Goal: Task Accomplishment & Management: Complete application form

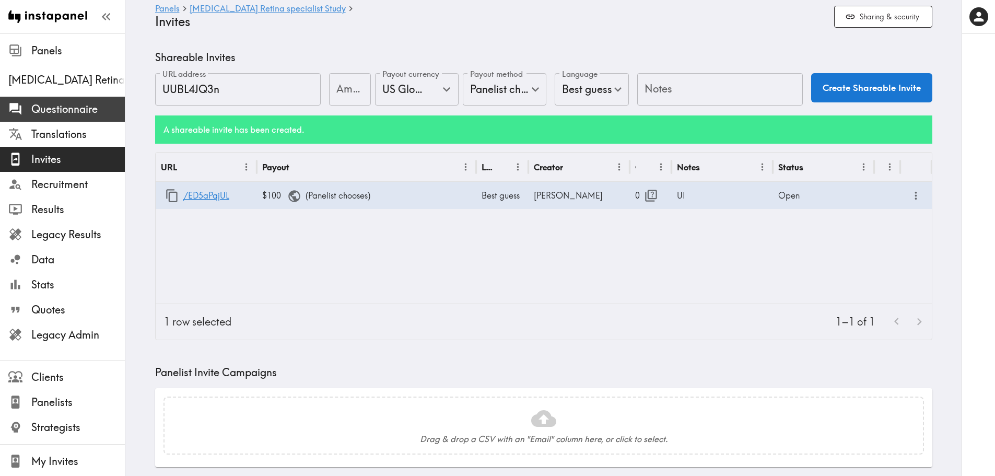
drag, startPoint x: 85, startPoint y: 104, endPoint x: 98, endPoint y: 110, distance: 14.3
click at [85, 104] on span "Questionnaire" at bounding box center [78, 109] width 94 height 15
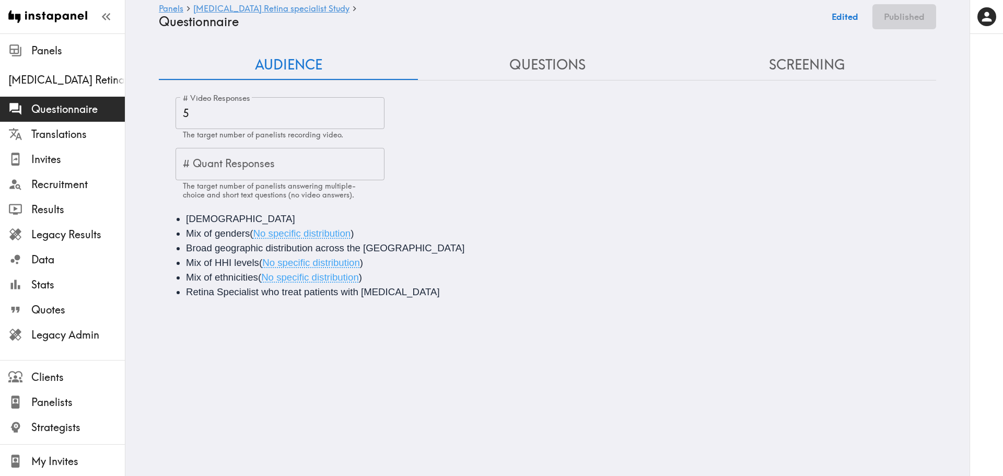
click at [533, 77] on button "Questions" at bounding box center [547, 65] width 259 height 30
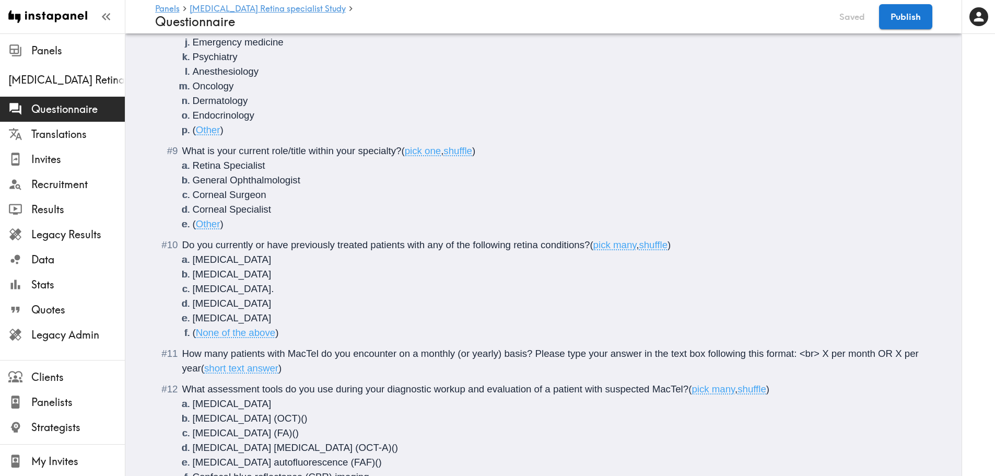
scroll to position [995, 0]
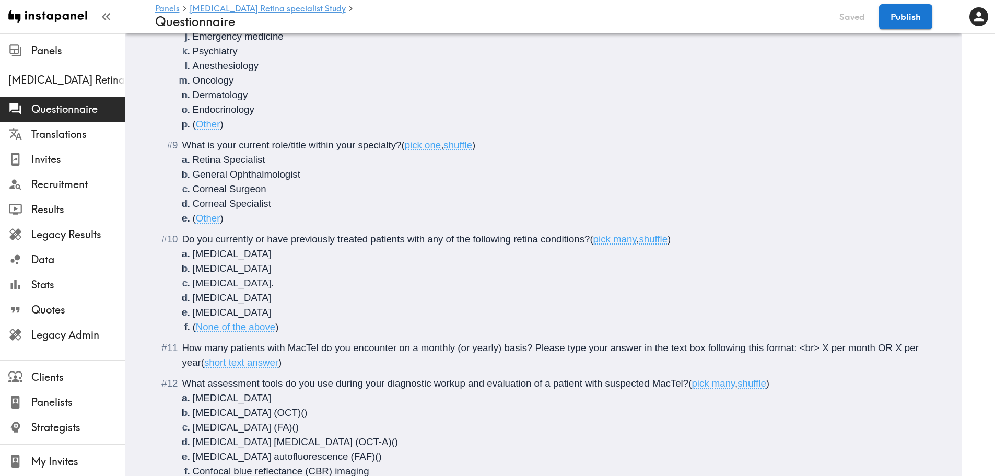
click at [257, 219] on li "( Other )" at bounding box center [556, 218] width 727 height 15
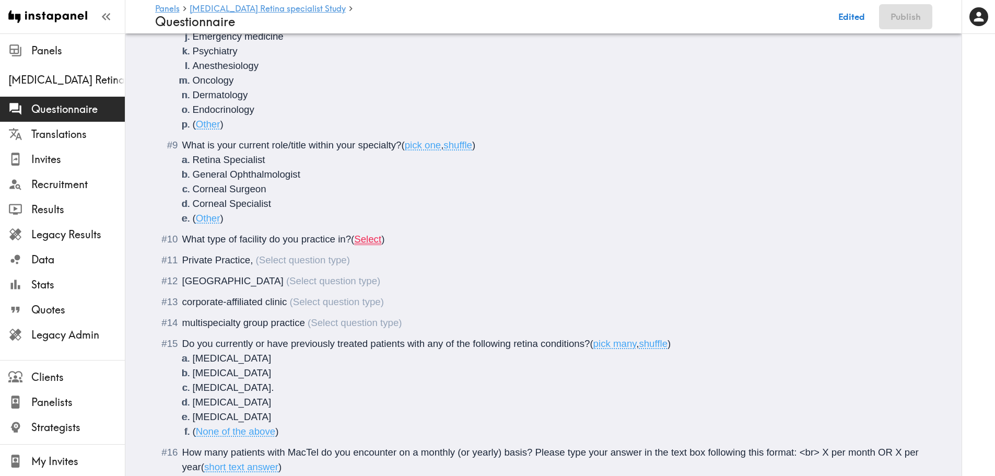
click at [384, 242] on div "What type of facility do you practice in? ( Select )" at bounding box center [551, 239] width 738 height 15
click at [379, 239] on span "Select" at bounding box center [367, 239] width 27 height 11
click at [182, 256] on span "Private Practice," at bounding box center [217, 259] width 71 height 11
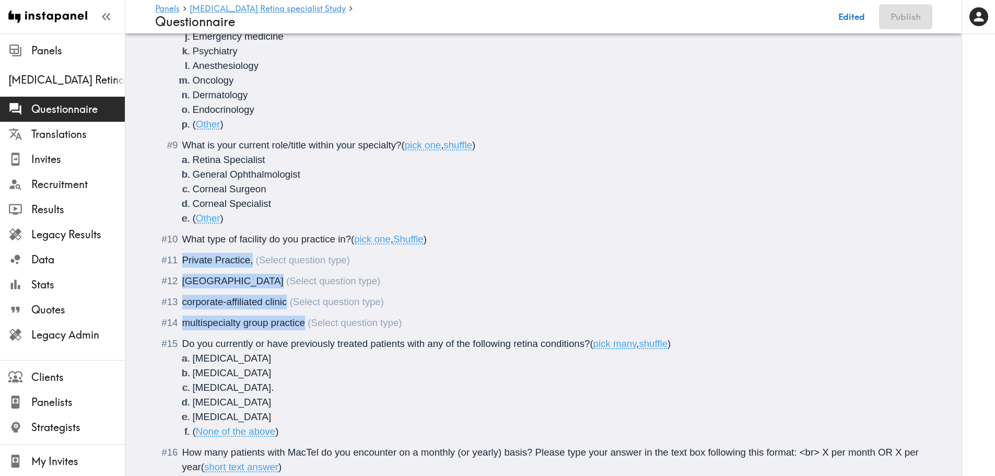
drag, startPoint x: 180, startPoint y: 259, endPoint x: 317, endPoint y: 320, distance: 149.9
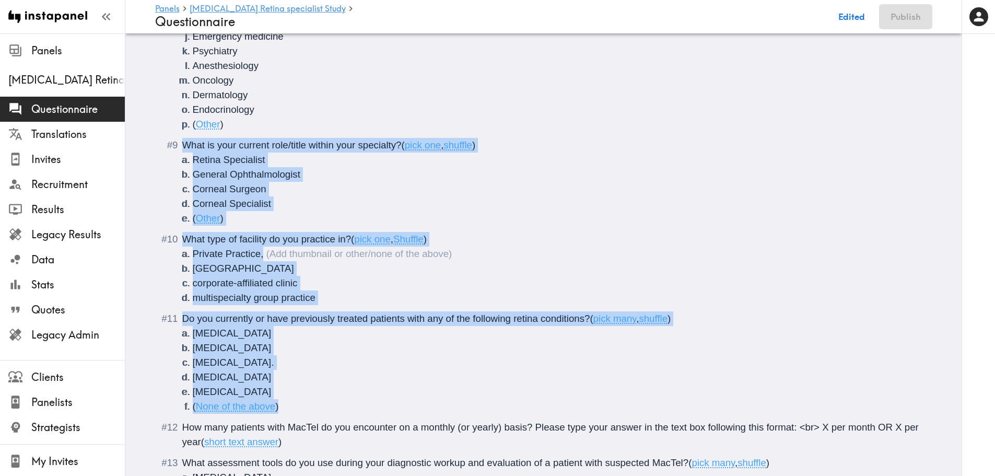
click at [339, 276] on li "corporate-affiliated clinic" at bounding box center [556, 283] width 727 height 15
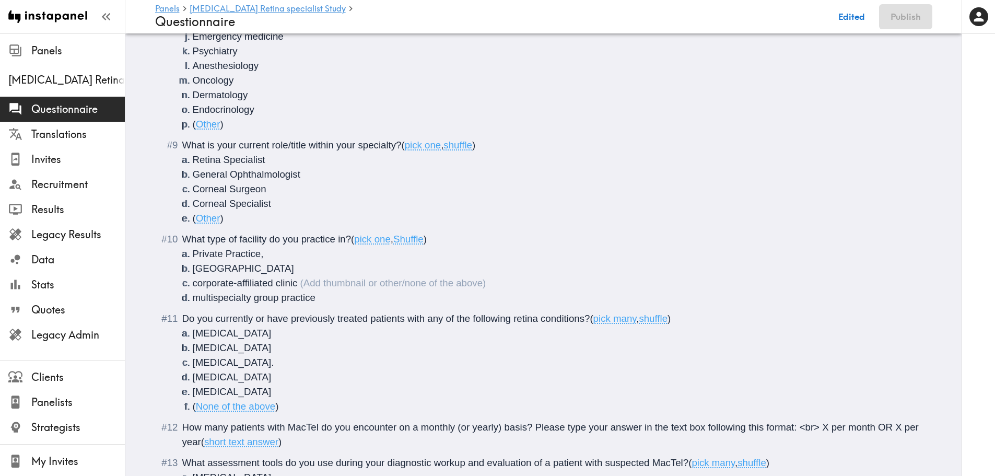
click at [268, 252] on li "Private Practice," at bounding box center [556, 254] width 727 height 15
click at [193, 285] on span "corporate-affiliated clinic" at bounding box center [245, 282] width 105 height 11
click at [240, 286] on span "Corporate-affiliated clinic" at bounding box center [246, 282] width 107 height 11
click at [281, 283] on span "Corporate-Affiliated clinic" at bounding box center [247, 282] width 108 height 11
click at [194, 299] on span "multispecialty group practice" at bounding box center [254, 297] width 123 height 11
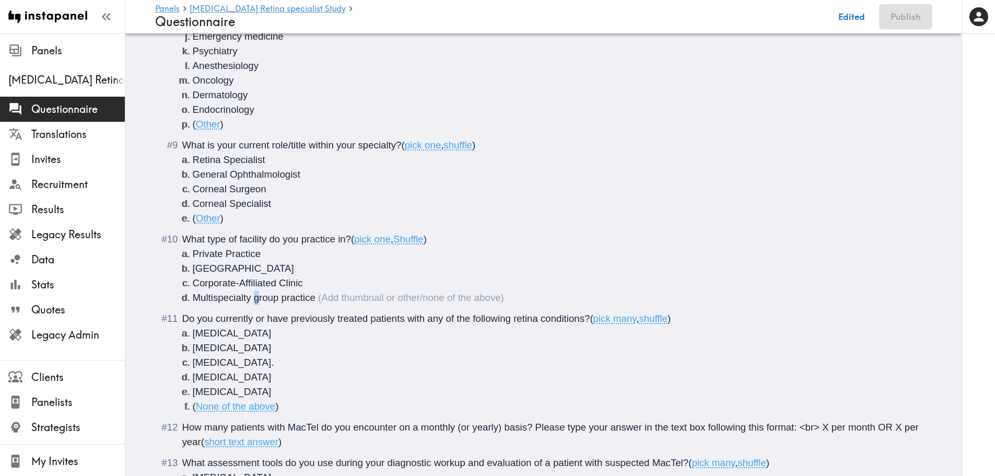
click at [253, 299] on span "Multispecialty group practice" at bounding box center [254, 297] width 123 height 11
click at [280, 300] on span "Multispecialty Group practice" at bounding box center [255, 297] width 125 height 11
click at [333, 297] on li "Multispecialty Group Practice" at bounding box center [556, 297] width 727 height 15
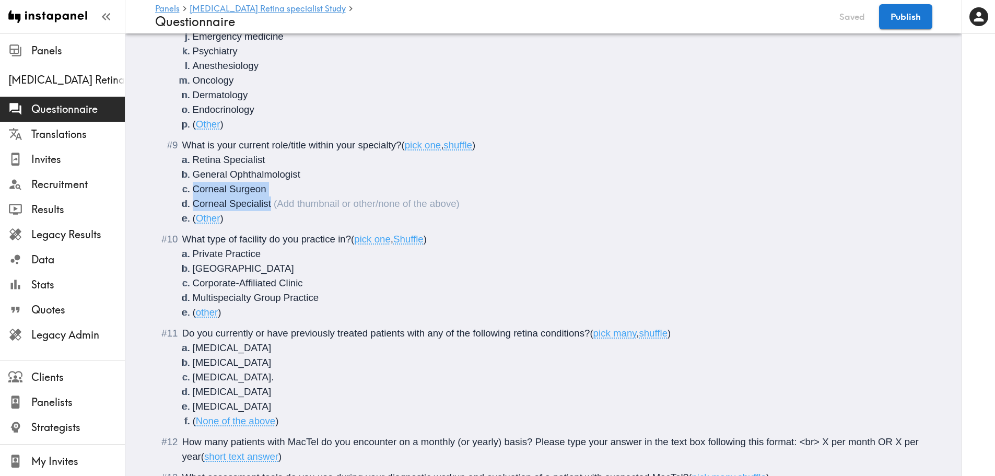
drag, startPoint x: 294, startPoint y: 208, endPoint x: 189, endPoint y: 191, distance: 107.0
click at [189, 191] on ol "Retina Specialist General Ophthalmologist Corneal Surgeon Corneal Specialist ( …" at bounding box center [551, 189] width 738 height 73
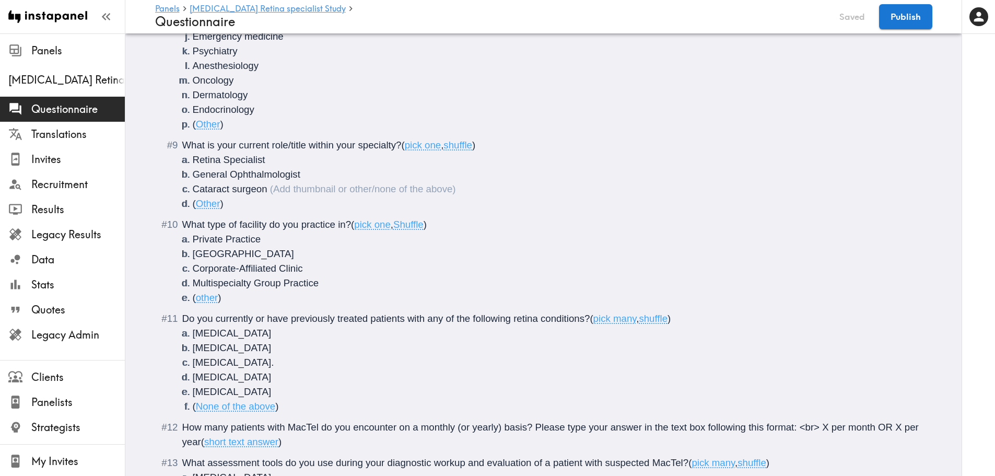
click at [233, 191] on span "Cataract surgeon" at bounding box center [230, 188] width 75 height 11
click at [283, 364] on li "[MEDICAL_DATA]." at bounding box center [556, 362] width 727 height 15
click at [206, 382] on span "[MEDICAL_DATA]" at bounding box center [232, 376] width 79 height 11
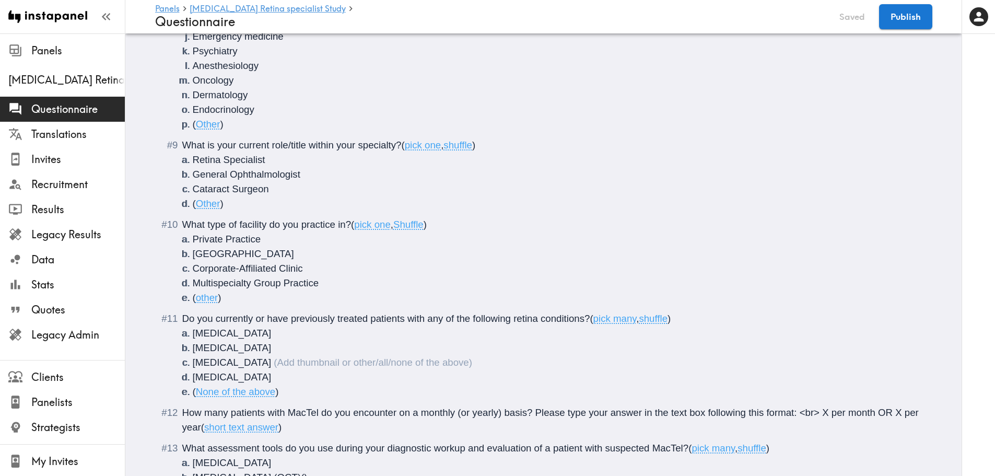
click at [230, 344] on span "[MEDICAL_DATA]" at bounding box center [232, 347] width 79 height 11
click at [230, 337] on span "[MEDICAL_DATA]" at bounding box center [232, 333] width 79 height 11
click at [294, 371] on li "[MEDICAL_DATA]" at bounding box center [556, 377] width 727 height 15
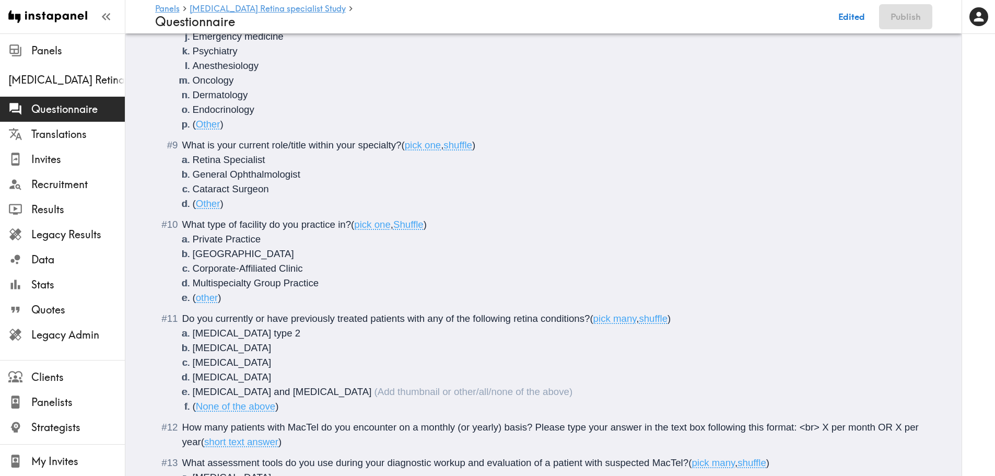
click at [195, 388] on span "[MEDICAL_DATA] and [MEDICAL_DATA]" at bounding box center [282, 391] width 179 height 11
click at [364, 393] on span "[MEDICAL_DATA] and [MEDICAL_DATA]" at bounding box center [282, 391] width 179 height 11
copy span "[MEDICAL_DATA] and [MEDICAL_DATA]"
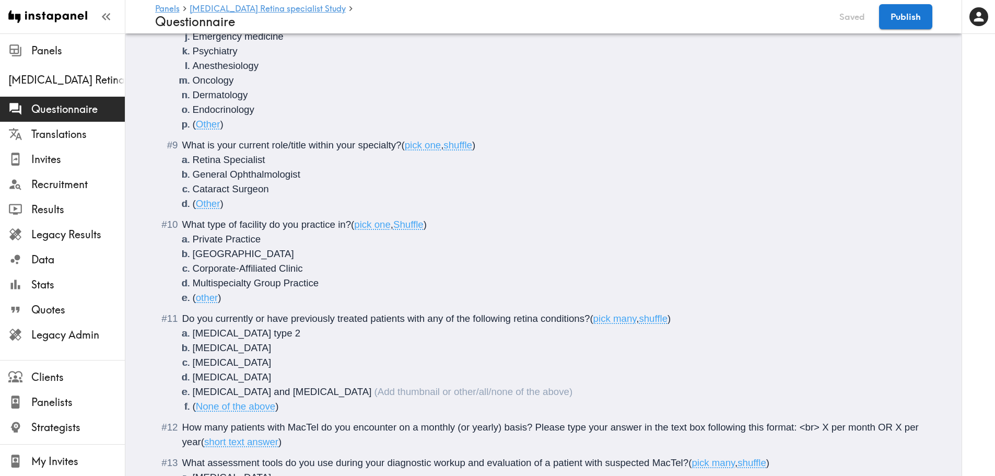
click at [294, 369] on li "[MEDICAL_DATA]" at bounding box center [556, 362] width 727 height 15
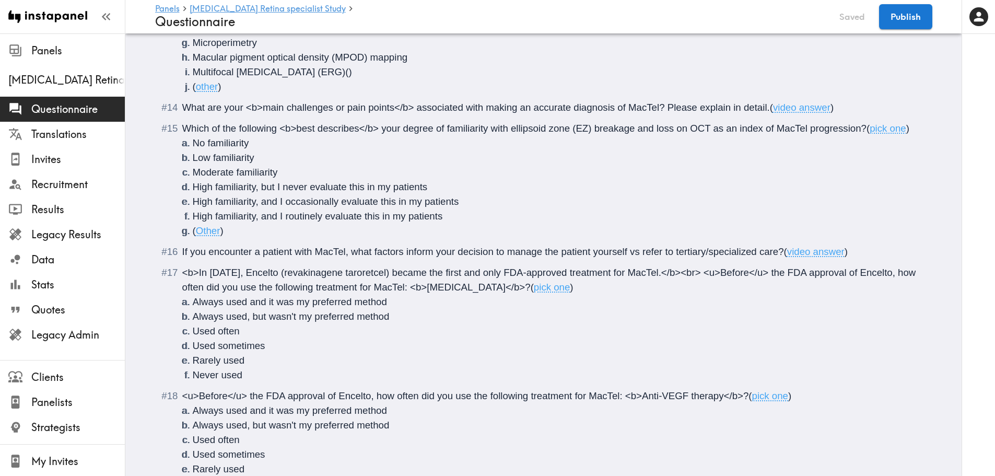
scroll to position [1527, 0]
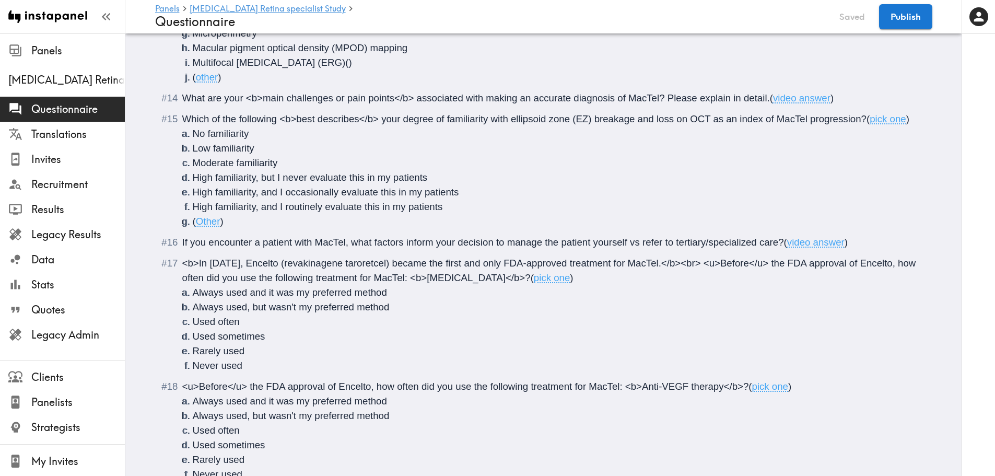
click at [277, 179] on span "High familiarity, but I never evaluate this in my patients" at bounding box center [310, 177] width 235 height 11
click at [280, 176] on span "High familiarity, but I never evaluate this in my patients" at bounding box center [310, 177] width 235 height 11
click at [307, 178] on span "High familiarity, but I *never evaluate this in my patients" at bounding box center [312, 177] width 239 height 11
click at [281, 176] on span "High familiarity, but I *never* evaluate this in my patients" at bounding box center [314, 177] width 242 height 11
copy span "*"
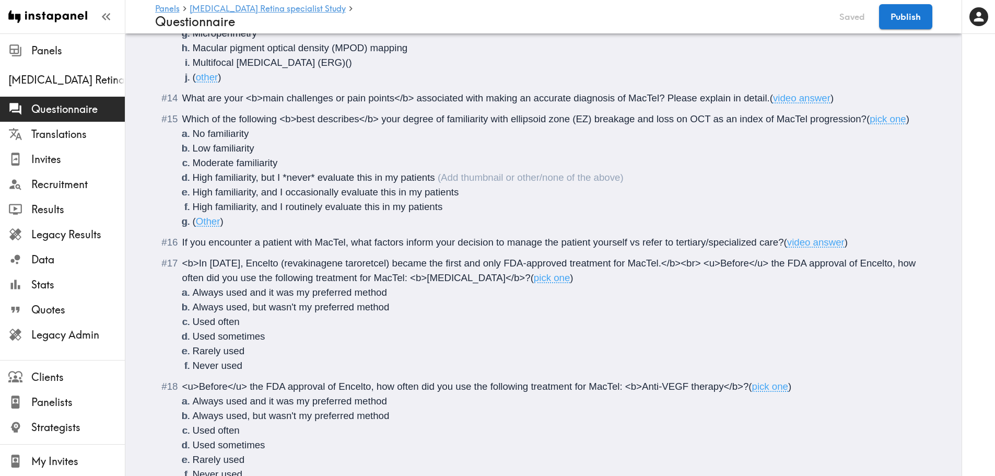
click at [282, 191] on span "High familiarity, and I occasionally evaluate this in my patients" at bounding box center [326, 192] width 266 height 11
click at [339, 192] on span "High familiarity, and I *occasionally evaluate this in my patients" at bounding box center [328, 192] width 270 height 11
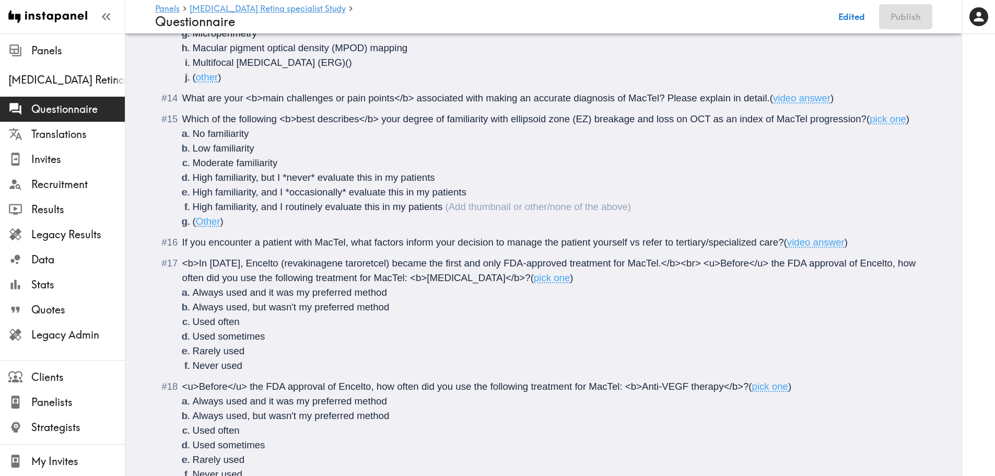
click at [282, 208] on span "High familiarity, and I routinely evaluate this in my patients" at bounding box center [318, 206] width 250 height 11
click at [319, 205] on span "High familiarity, and I *routinely evaluate this in my patients" at bounding box center [320, 206] width 254 height 11
click at [321, 208] on span "High familiarity, and I *routinely evaluate this in my patients" at bounding box center [320, 206] width 254 height 11
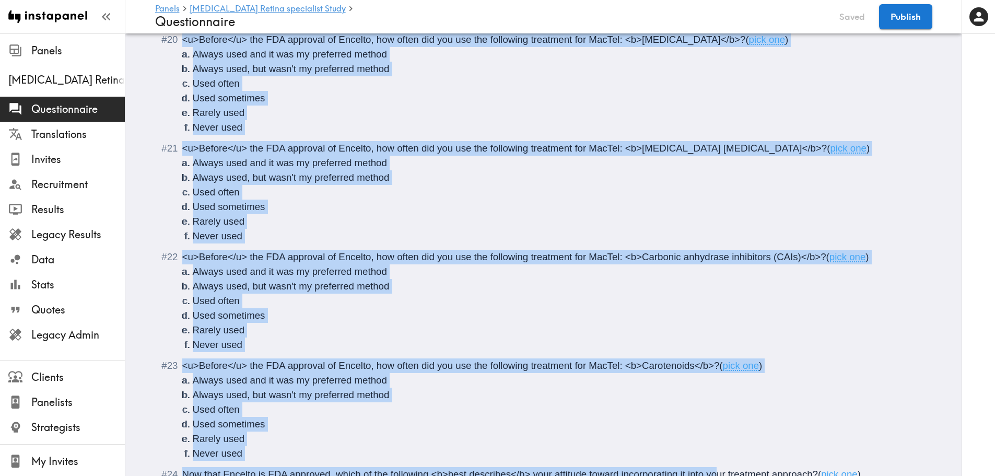
scroll to position [2135, 0]
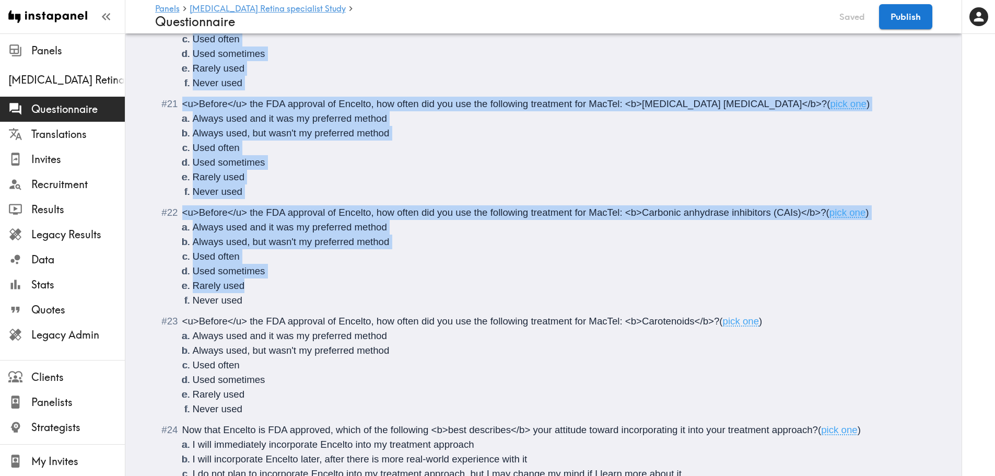
drag, startPoint x: 179, startPoint y: 184, endPoint x: 529, endPoint y: 287, distance: 364.3
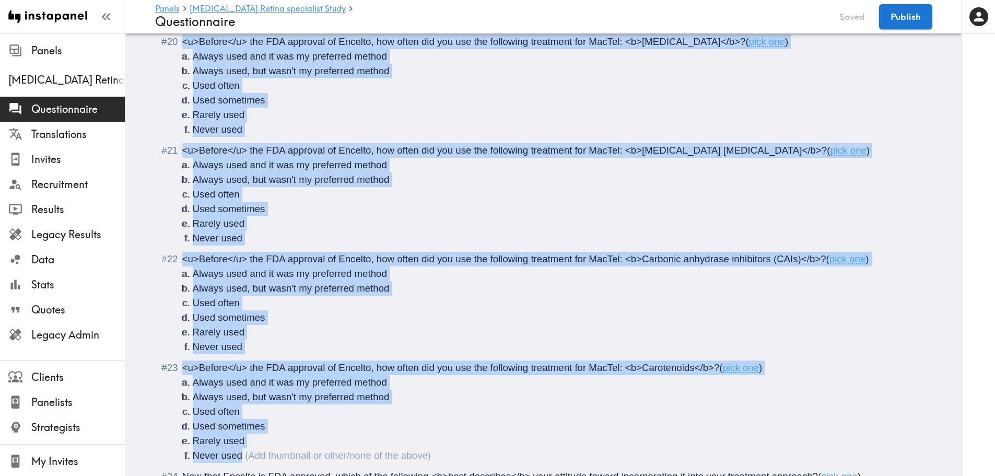
scroll to position [1727, 0]
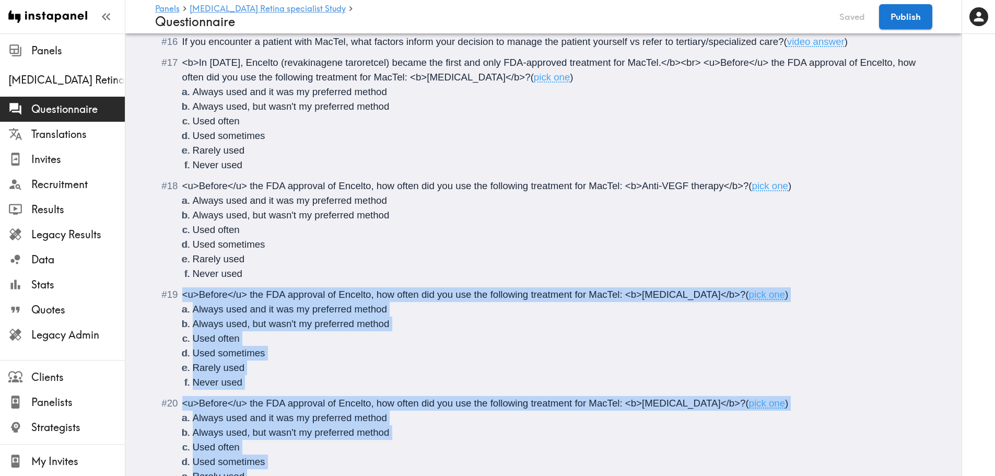
drag, startPoint x: 258, startPoint y: 309, endPoint x: 154, endPoint y: 294, distance: 105.5
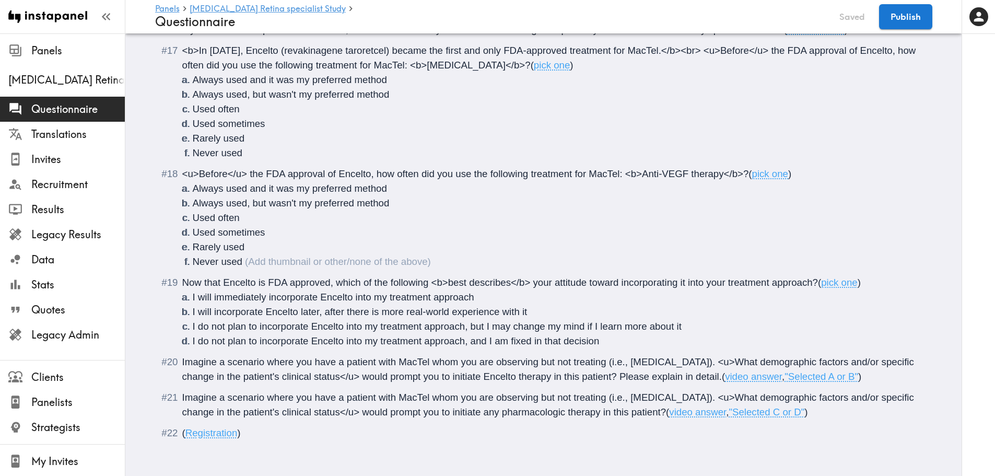
scroll to position [1747, 0]
drag, startPoint x: 209, startPoint y: 290, endPoint x: 215, endPoint y: 290, distance: 5.7
click at [209, 292] on span "I will immediately incorporate Encelto into my treatment approach" at bounding box center [334, 297] width 282 height 11
click at [266, 292] on span "I will *immediately incorporate Encelto into my treatment approach" at bounding box center [335, 297] width 285 height 11
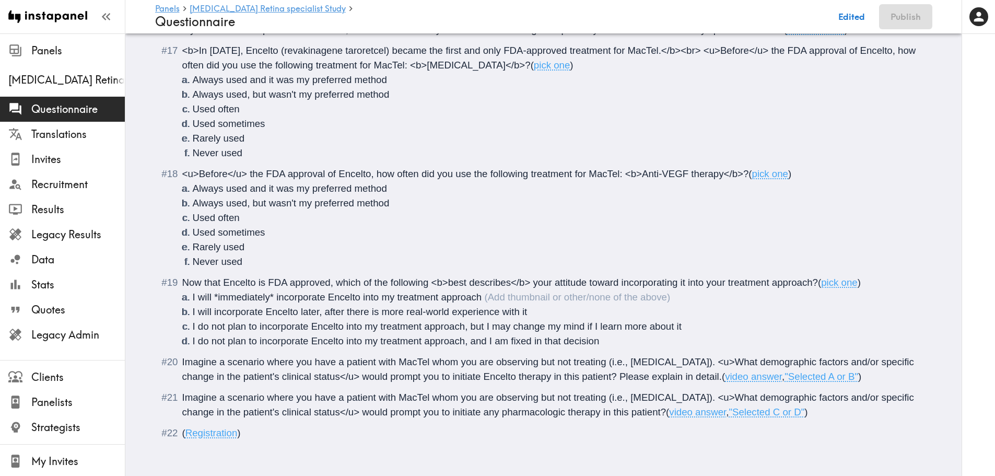
click at [296, 306] on span "I will incorporate Encelto later, after there is more real-world experience wit…" at bounding box center [360, 311] width 335 height 11
click at [319, 306] on span "I will incorporate Encelto *later, after there is more real-world experience wi…" at bounding box center [362, 311] width 339 height 11
click at [209, 321] on span "I do not plan to incorporate Encelto into my treatment approach, but I may chan…" at bounding box center [437, 326] width 489 height 11
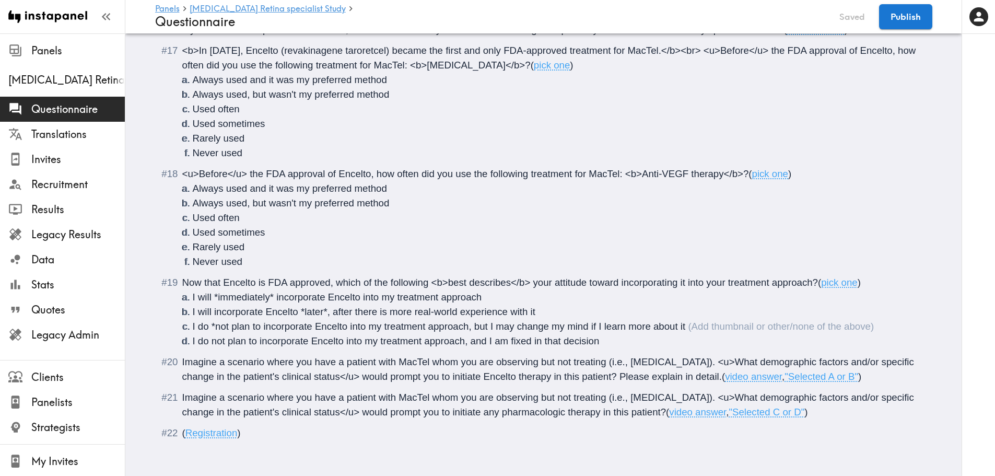
click at [225, 321] on span "I do *not plan to incorporate Encelto into my treatment approach, but I may cha…" at bounding box center [439, 326] width 493 height 11
click at [207, 335] on span "I do not plan to incorporate Encelto into my treatment approach, and I am fixed…" at bounding box center [396, 340] width 407 height 11
click at [225, 335] on span "I do *not plan to incorporate Encelto into my treatment approach, and I am fixe…" at bounding box center [398, 340] width 411 height 11
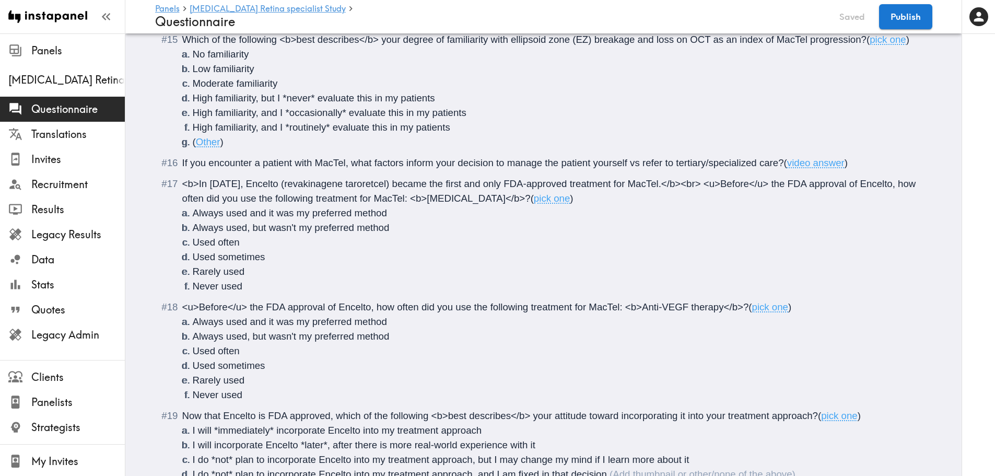
scroll to position [1590, 0]
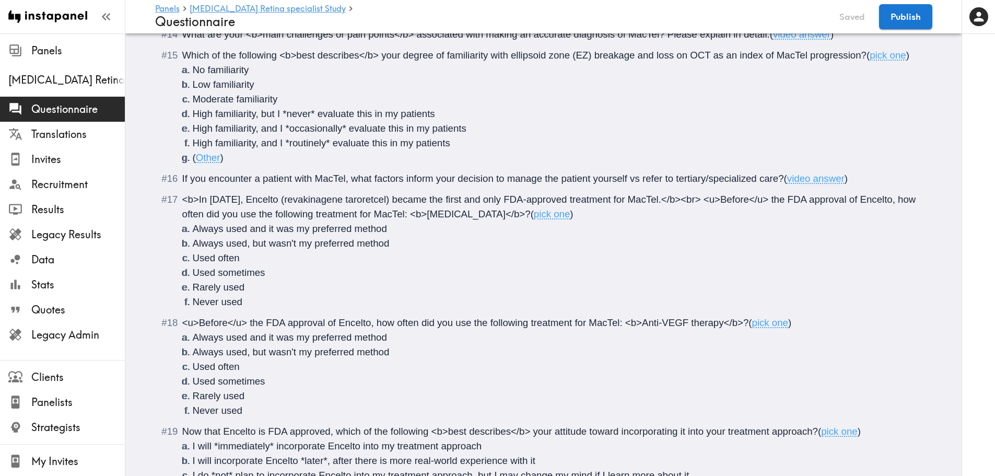
drag, startPoint x: 788, startPoint y: 200, endPoint x: 535, endPoint y: 218, distance: 253.0
click at [535, 218] on span "<b>In [DATE], Encelto (revakinagene taroretcel) became the first and only FDA-a…" at bounding box center [550, 207] width 737 height 26
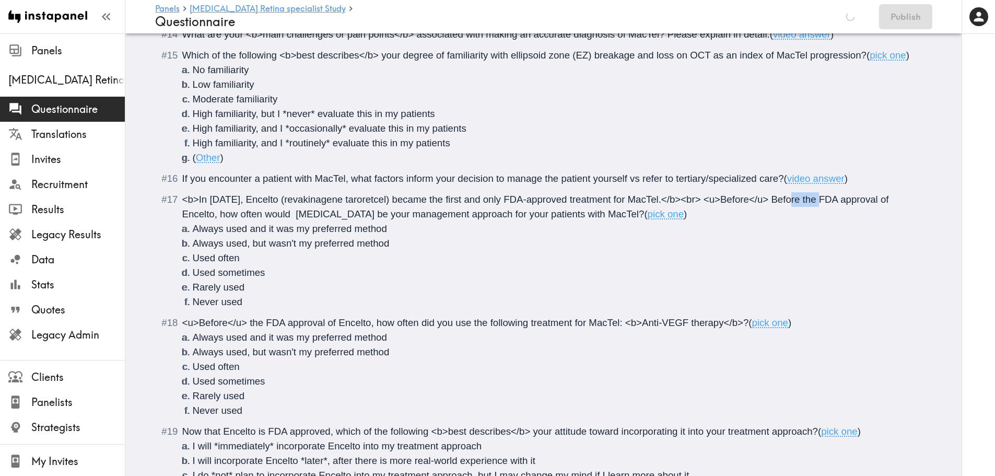
drag, startPoint x: 789, startPoint y: 200, endPoint x: 820, endPoint y: 199, distance: 30.3
click at [820, 199] on span "<b>In [DATE], Encelto (revakinagene taroretcel) became the first and only FDA-a…" at bounding box center [536, 207] width 709 height 26
drag, startPoint x: 257, startPoint y: 213, endPoint x: 269, endPoint y: 216, distance: 12.4
click at [257, 213] on span "<b>In [DATE], Encelto (revakinagene taroretcel) became the first and only FDA-a…" at bounding box center [550, 207] width 737 height 26
click at [334, 214] on span "<b>In [DATE], Encelto (revakinagene taroretcel) became the first and only FDA-a…" at bounding box center [550, 207] width 737 height 26
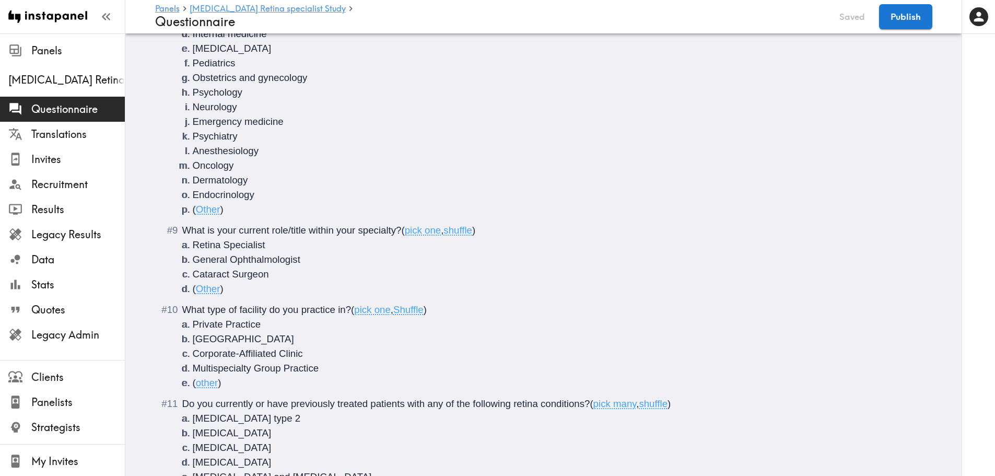
scroll to position [0, 0]
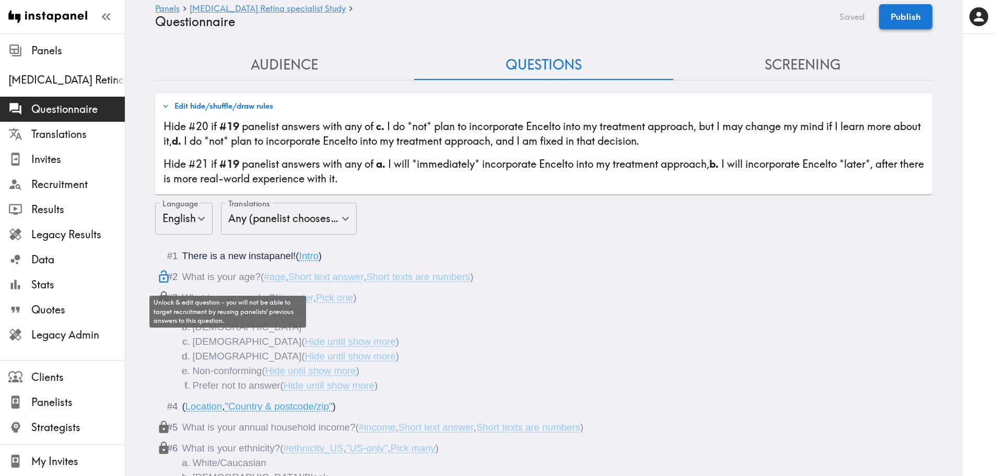
click at [913, 24] on button "Publish" at bounding box center [905, 16] width 53 height 25
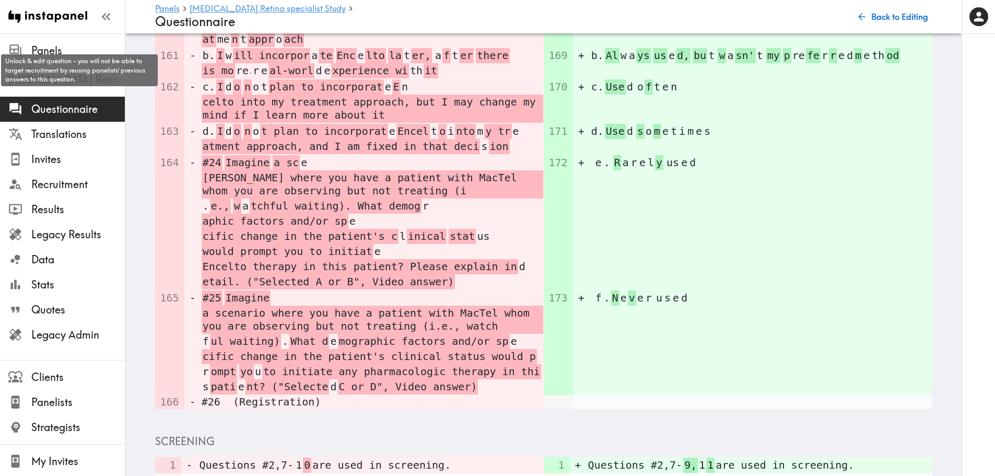
scroll to position [2988, 0]
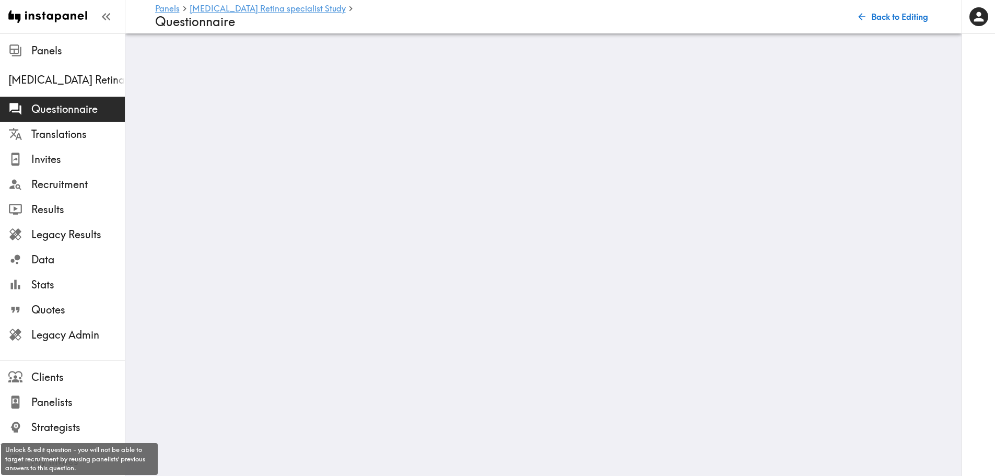
scroll to position [0, 0]
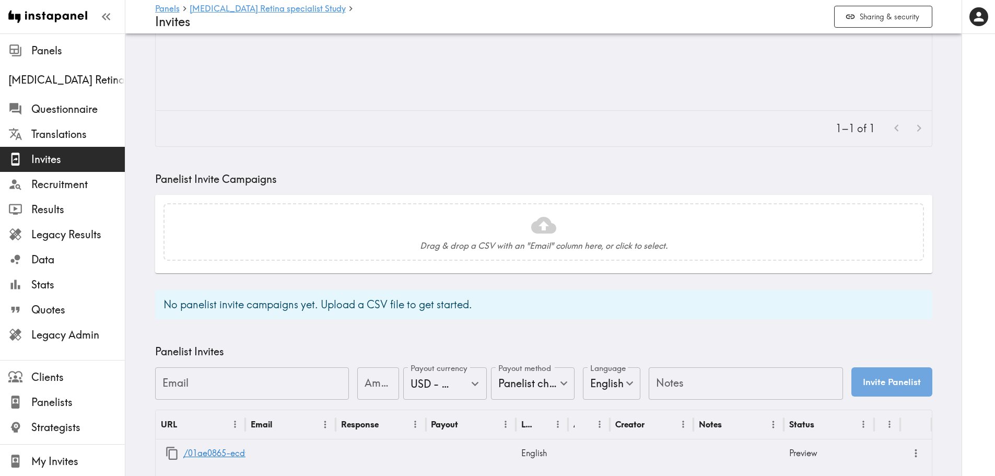
scroll to position [157, 0]
click at [166, 454] on icon "button" at bounding box center [171, 453] width 11 height 13
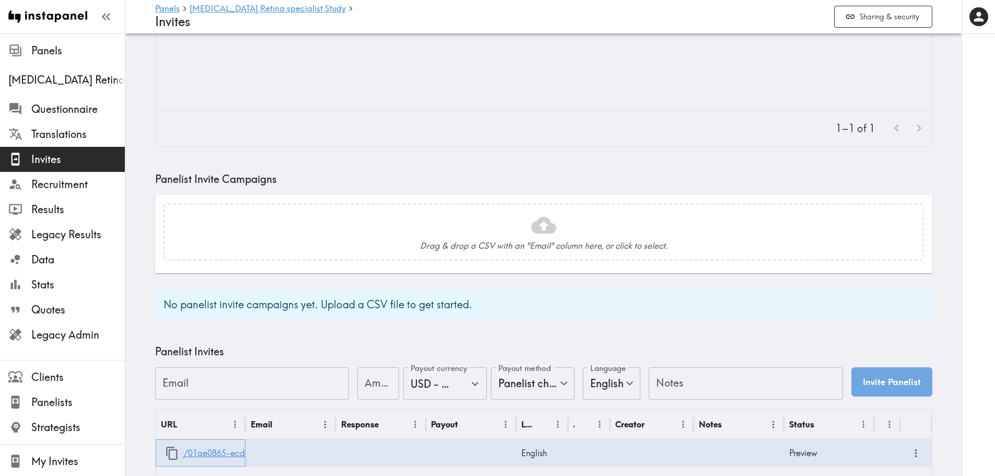
click at [225, 454] on link "/01ae0865-ecdf-4113-9af2-91990ee73cb4" at bounding box center [268, 453] width 170 height 27
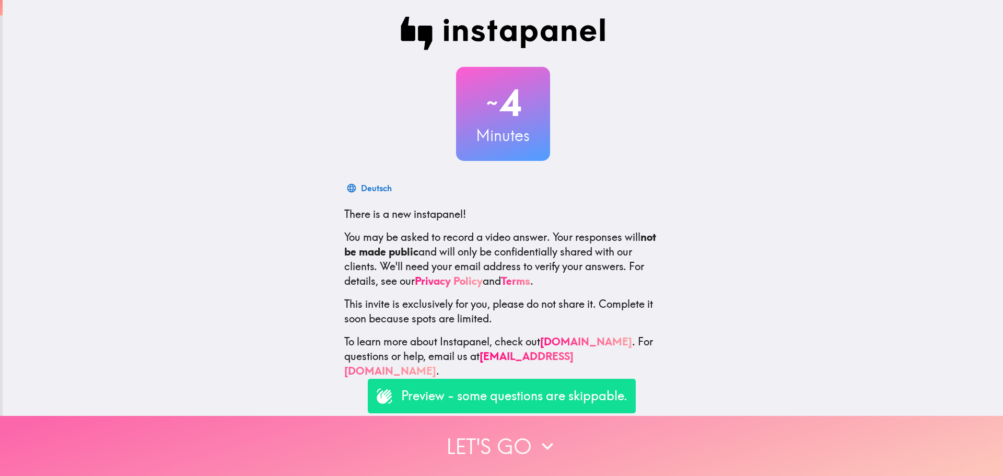
click at [567, 452] on button "Let's go" at bounding box center [501, 446] width 1003 height 60
